Goal: Task Accomplishment & Management: Use online tool/utility

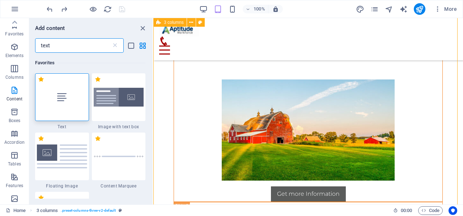
scroll to position [251, 0]
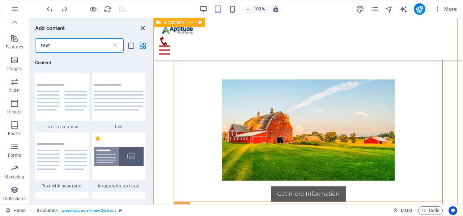
click at [142, 28] on icon "close panel" at bounding box center [143, 28] width 8 height 8
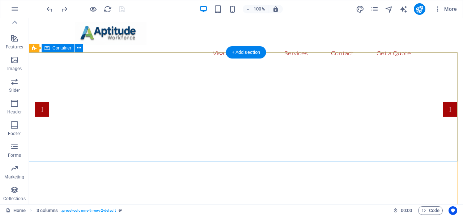
scroll to position [0, 0]
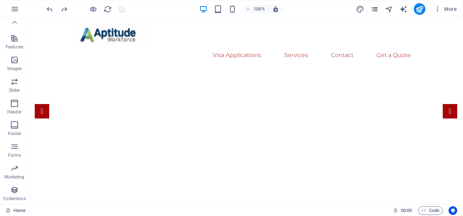
click at [378, 11] on icon "pages" at bounding box center [375, 9] width 8 height 8
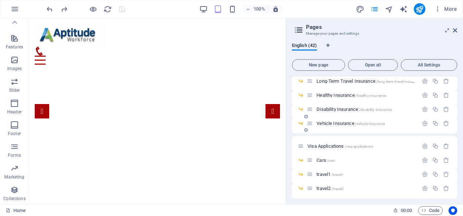
scroll to position [145, 0]
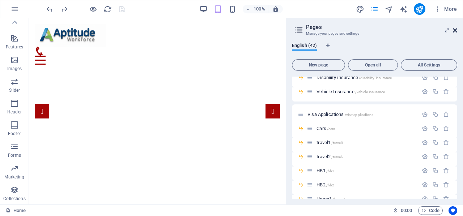
click at [455, 29] on icon at bounding box center [455, 31] width 4 height 6
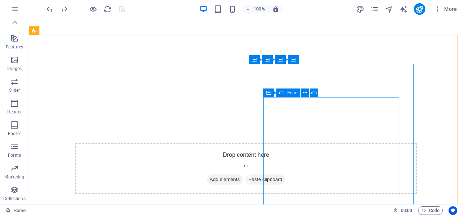
scroll to position [217, 0]
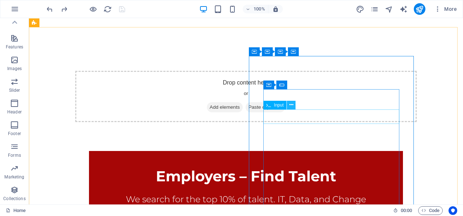
click at [290, 106] on icon at bounding box center [292, 105] width 4 height 8
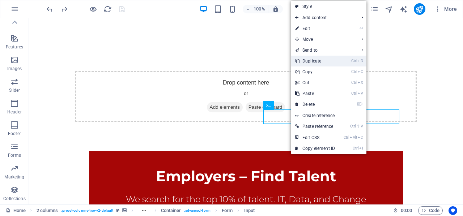
click at [307, 62] on link "Ctrl D Duplicate" at bounding box center [315, 61] width 49 height 11
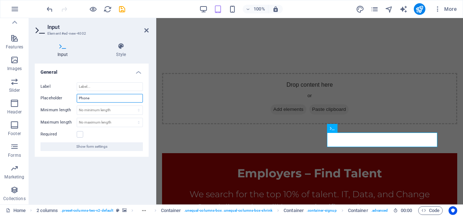
drag, startPoint x: 93, startPoint y: 95, endPoint x: 74, endPoint y: 95, distance: 18.5
click at [74, 95] on div "Placeholder Phone" at bounding box center [92, 98] width 102 height 9
type input "Company"
click at [122, 9] on icon "save" at bounding box center [122, 9] width 8 height 8
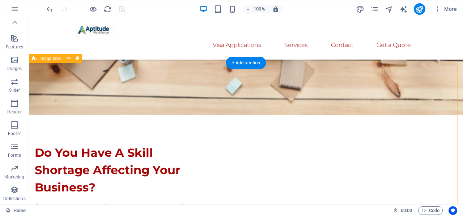
scroll to position [646, 0]
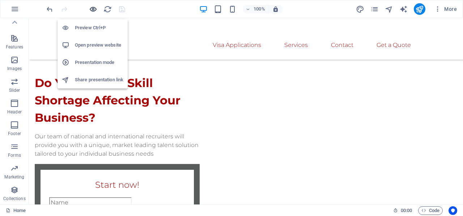
click at [92, 9] on icon "button" at bounding box center [93, 9] width 8 height 8
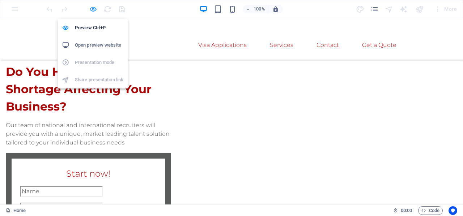
drag, startPoint x: 92, startPoint y: 9, endPoint x: 308, endPoint y: 21, distance: 216.8
click at [92, 9] on icon "button" at bounding box center [93, 9] width 8 height 8
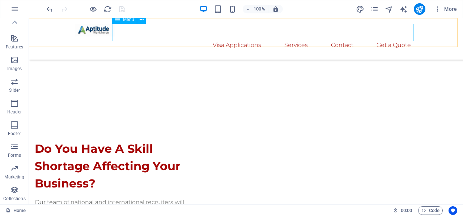
scroll to position [646, 0]
